Goal: Check status: Check status

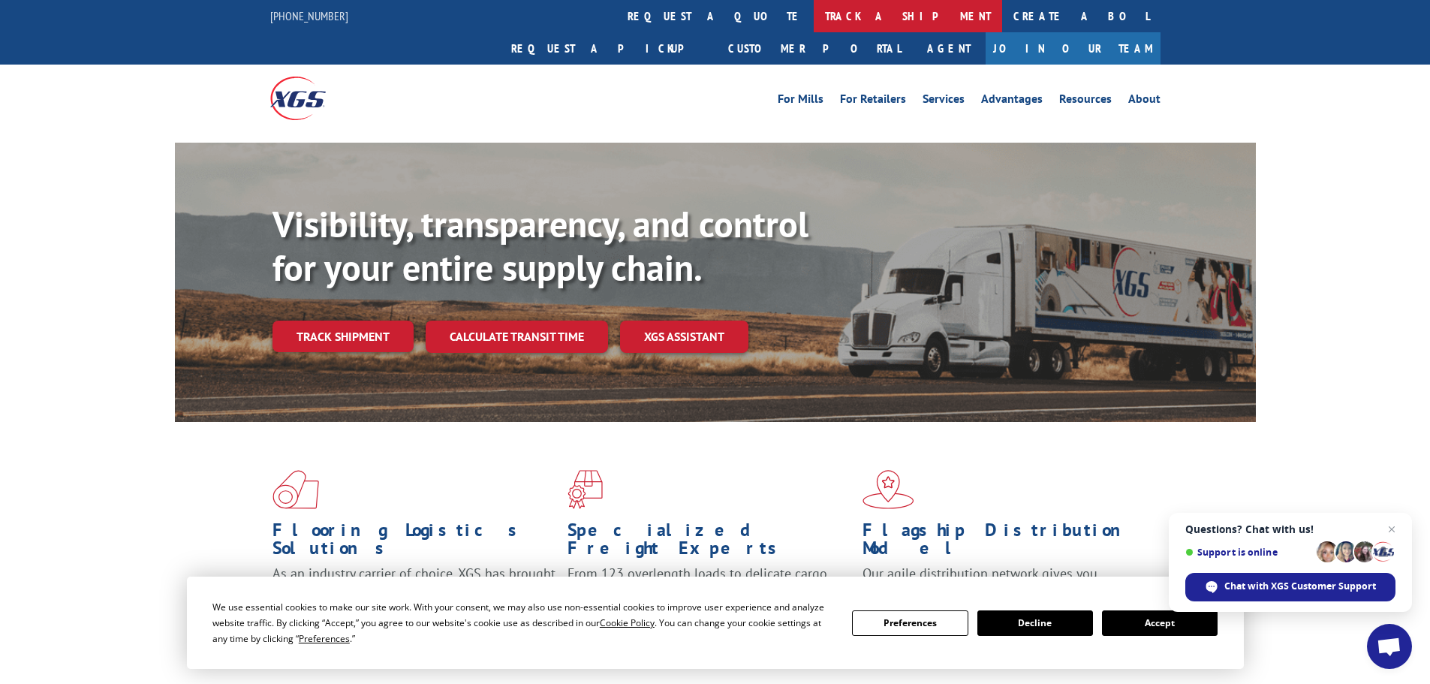
click at [814, 16] on link "track a shipment" at bounding box center [908, 16] width 188 height 32
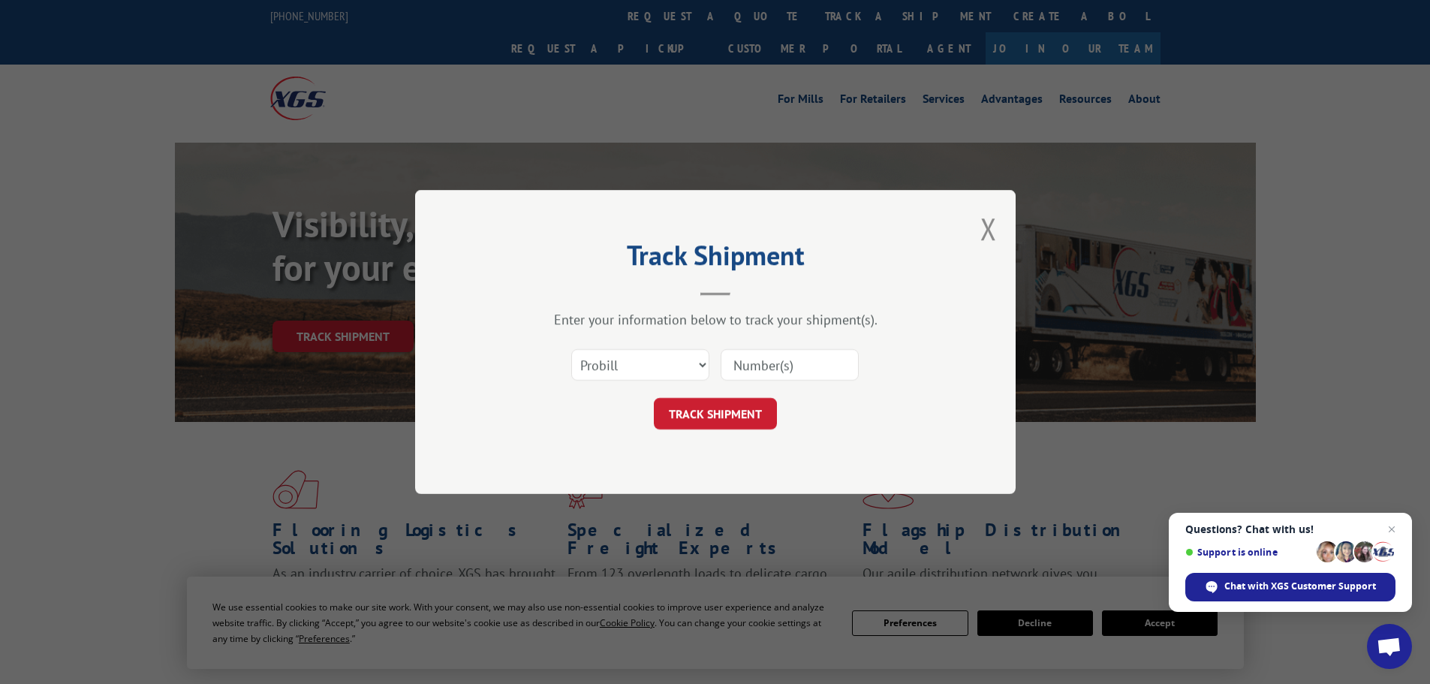
click at [756, 359] on input at bounding box center [790, 365] width 138 height 32
paste input "6010669"
type input "6010669"
click at [719, 414] on button "TRACK SHIPMENT" at bounding box center [715, 414] width 123 height 32
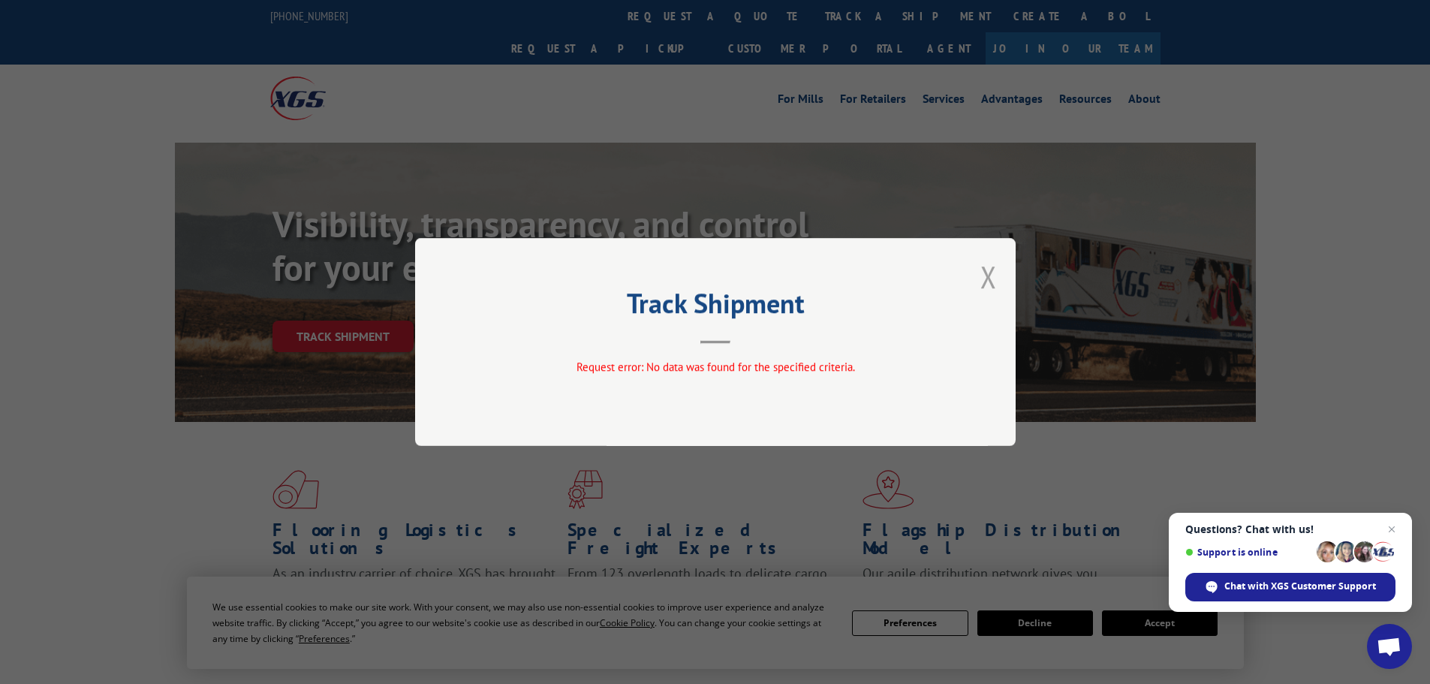
click at [987, 264] on button "Close modal" at bounding box center [989, 277] width 17 height 40
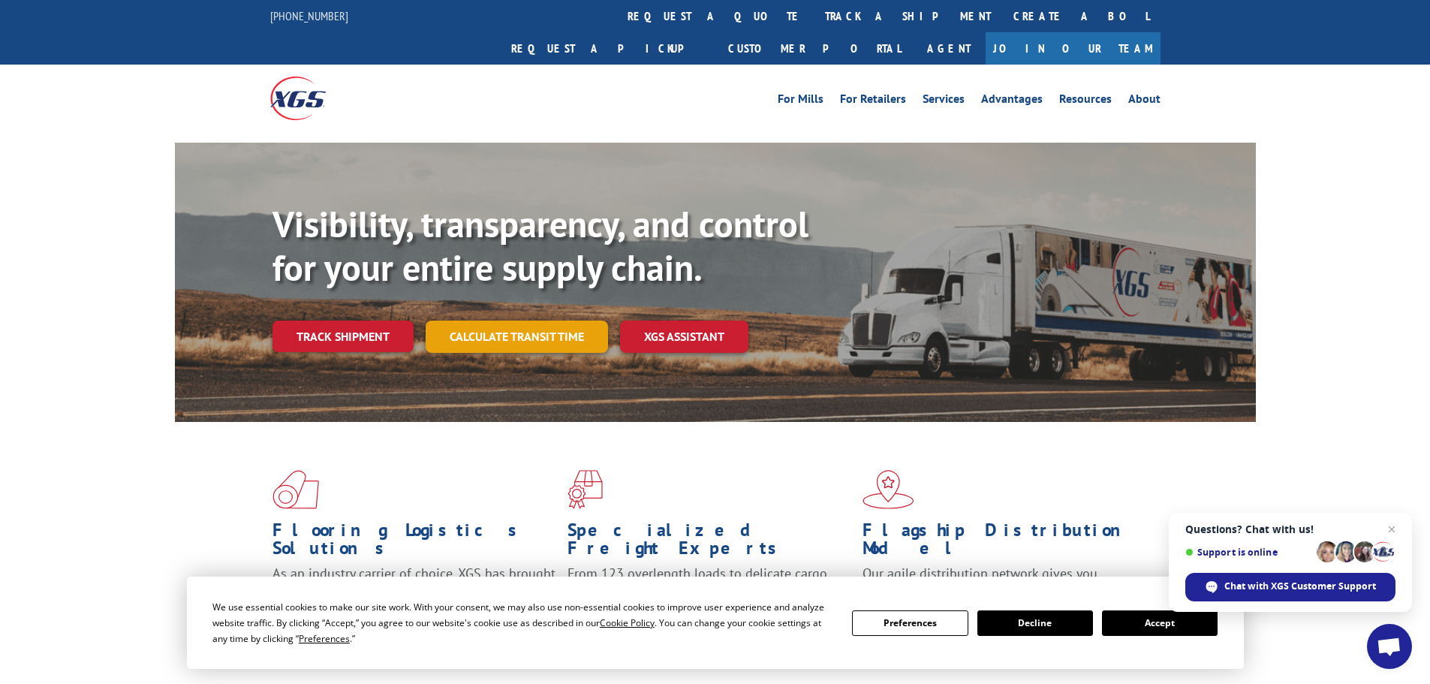
click at [510, 321] on link "Calculate transit time" at bounding box center [517, 337] width 182 height 32
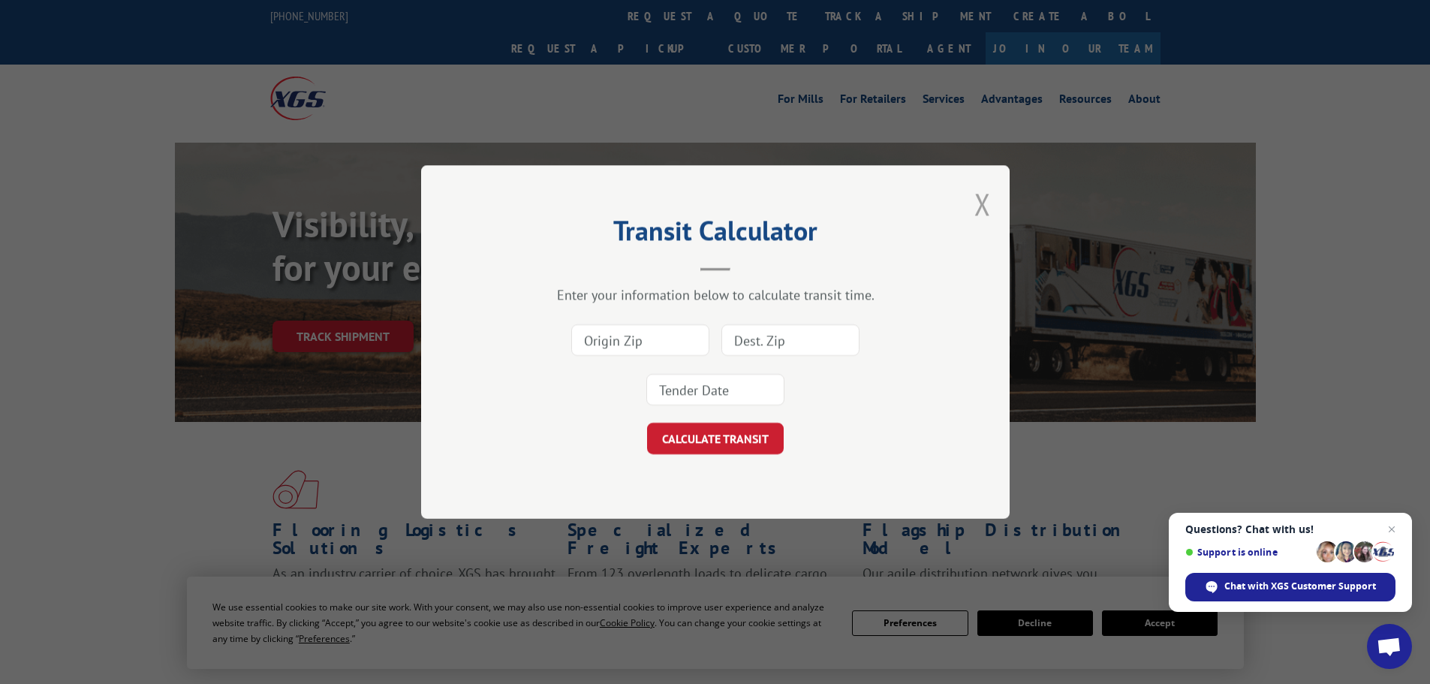
click at [987, 200] on button "Close modal" at bounding box center [983, 204] width 17 height 40
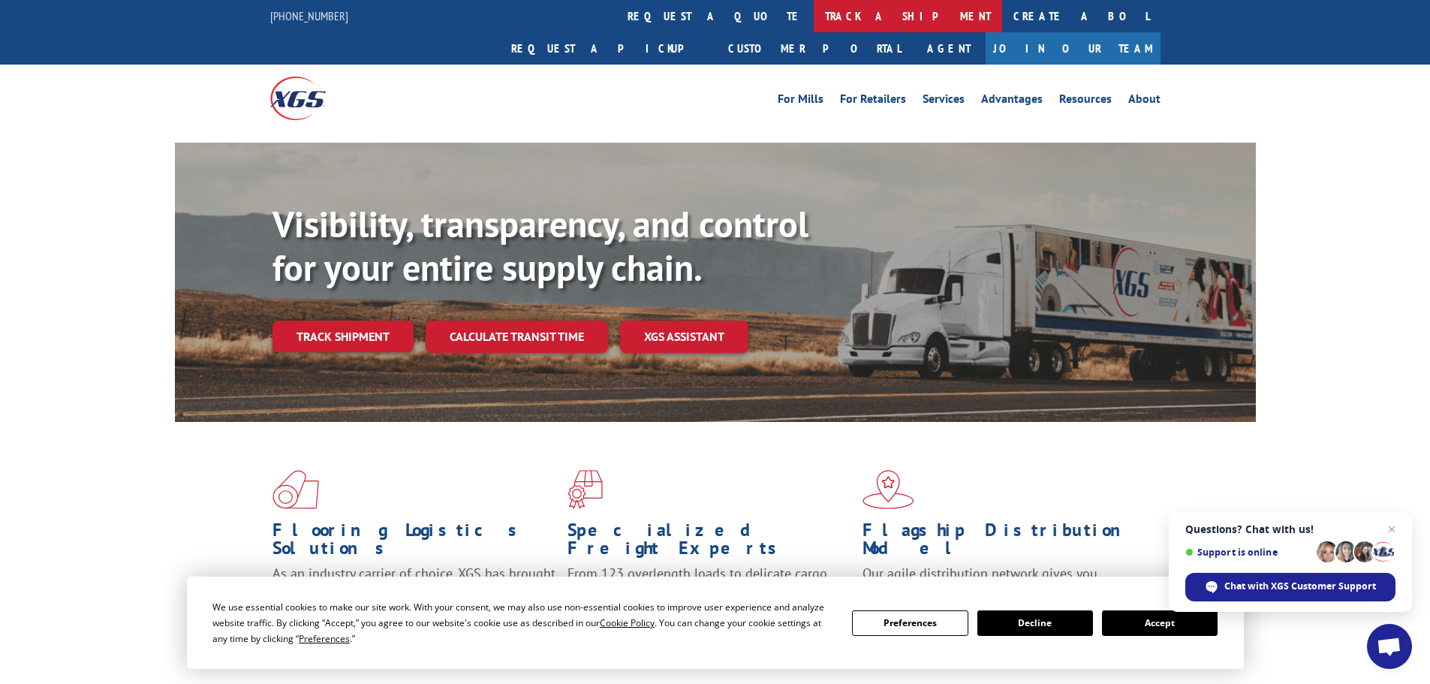
click at [814, 14] on link "track a shipment" at bounding box center [908, 16] width 188 height 32
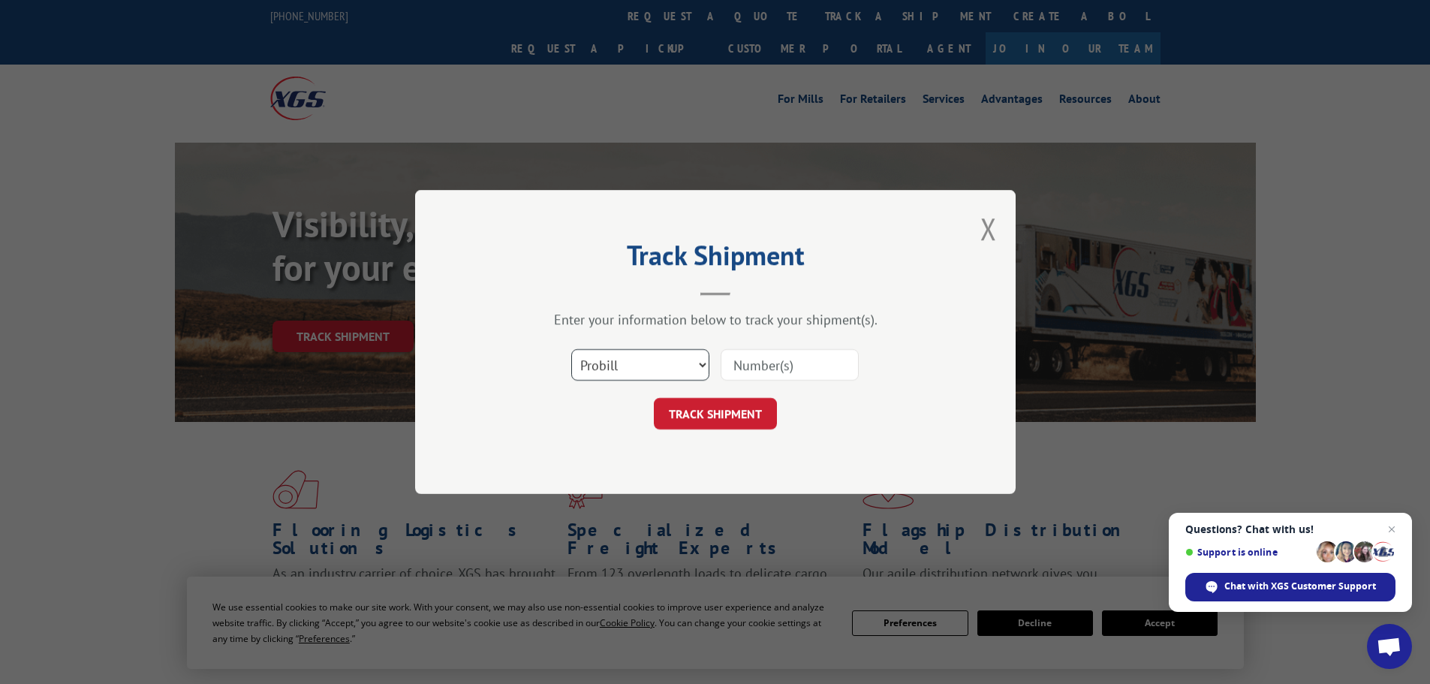
click at [673, 368] on select "Select category... Probill BOL PO" at bounding box center [640, 365] width 138 height 32
select select "bol"
click at [571, 349] on select "Select category... Probill BOL PO" at bounding box center [640, 365] width 138 height 32
click at [752, 360] on input at bounding box center [790, 365] width 138 height 32
paste input "6010669"
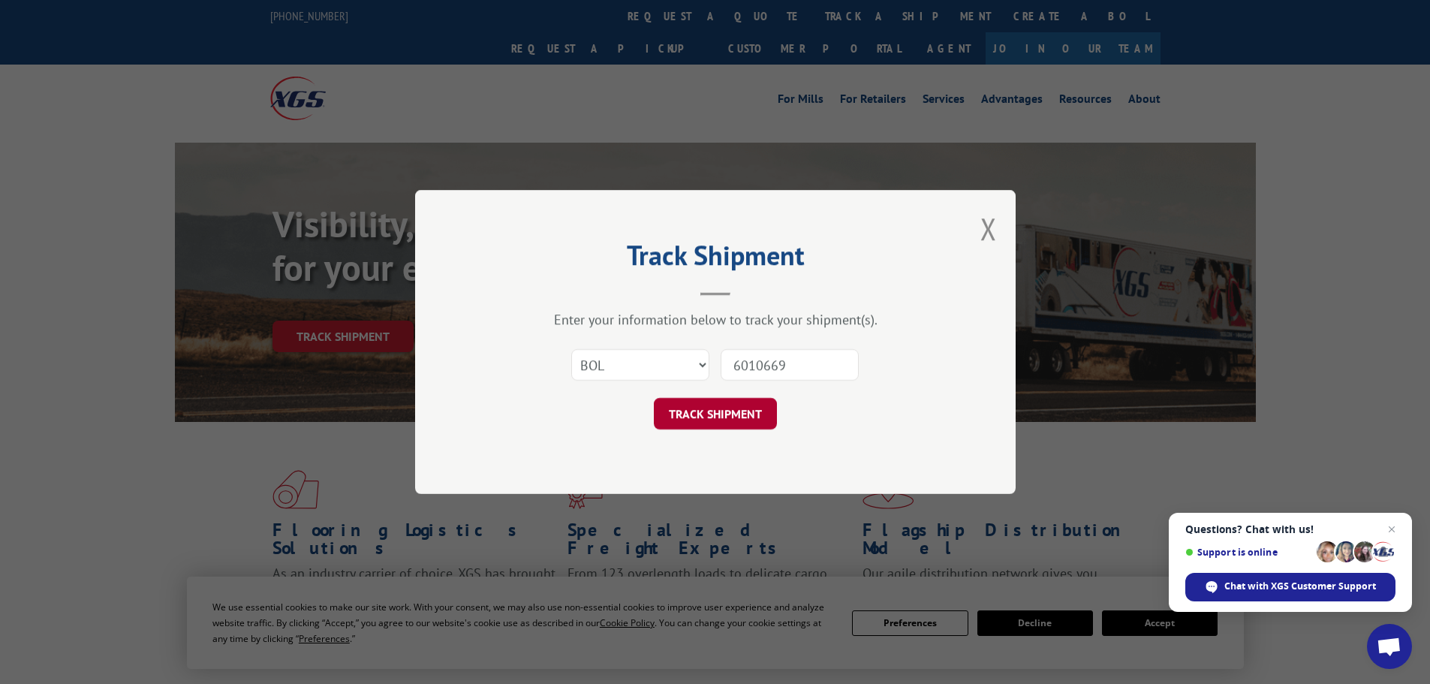
type input "6010669"
click at [726, 414] on button "TRACK SHIPMENT" at bounding box center [715, 414] width 123 height 32
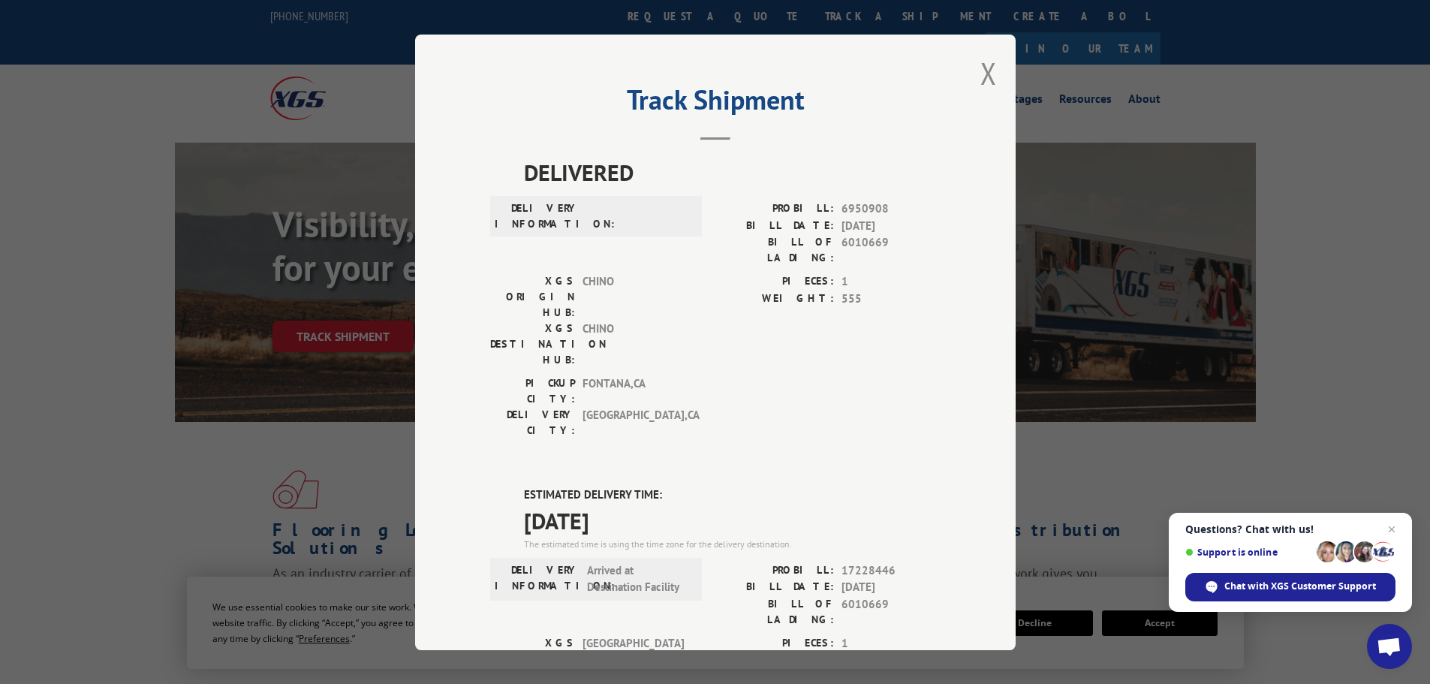
drag, startPoint x: 529, startPoint y: 390, endPoint x: 664, endPoint y: 428, distance: 140.3
click at [664, 428] on div "DELIVERED DELIVERY INFORMATION: PROBILL: 6950908 BILL DATE: [DATE] BILL OF LADI…" at bounding box center [715, 612] width 450 height 914
copy div "TIMATED DELIVERY TIME: [DATE]"
click at [620, 503] on span "[DATE]" at bounding box center [732, 520] width 417 height 34
click at [989, 65] on button "Close modal" at bounding box center [989, 73] width 17 height 40
